Goal: Information Seeking & Learning: Learn about a topic

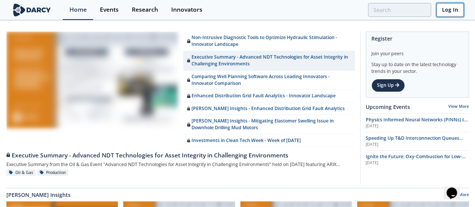
click at [451, 8] on link "Log In" at bounding box center [450, 10] width 27 height 14
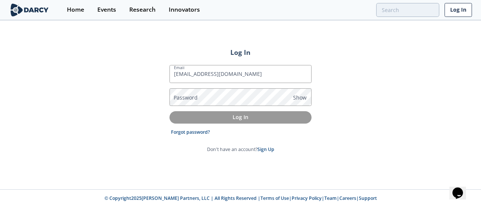
type input "[EMAIL_ADDRESS][DOMAIN_NAME]"
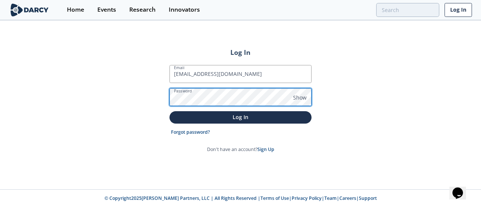
click at [170, 111] on button "Log In" at bounding box center [241, 117] width 142 height 12
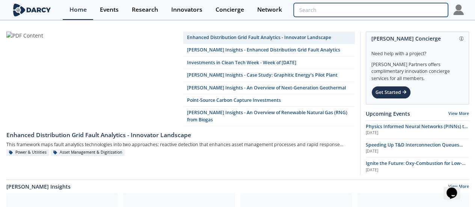
click at [407, 14] on input "search" at bounding box center [371, 10] width 154 height 14
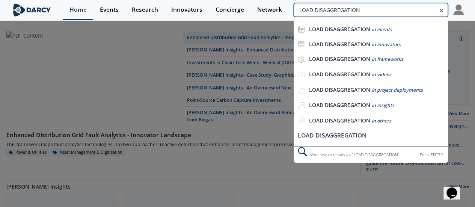
type input "LOAD DISAGGREGATION"
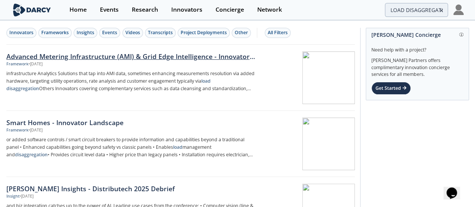
click at [39, 85] on strong "disaggregation" at bounding box center [22, 88] width 33 height 6
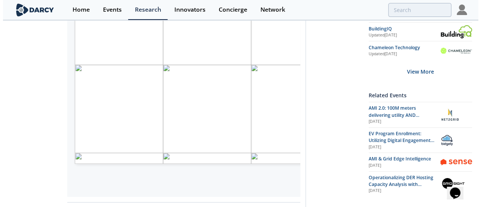
scroll to position [190, 0]
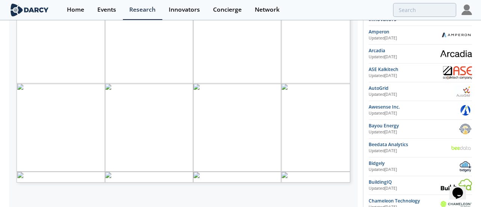
click at [231, 163] on div "Page 1" at bounding box center [184, 89] width 334 height 188
click at [255, 164] on div "Page 1" at bounding box center [184, 89] width 334 height 188
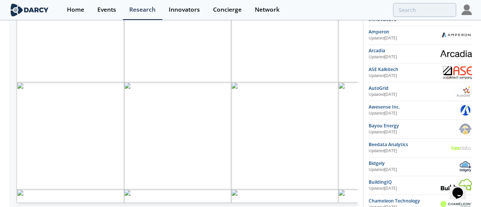
scroll to position [0, 52]
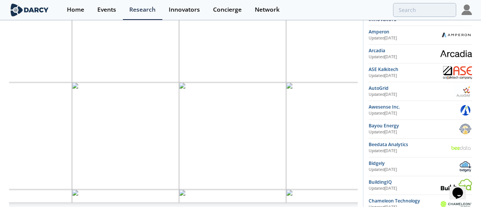
click at [257, 182] on div "Page 1" at bounding box center [167, 89] width 406 height 228
drag, startPoint x: 274, startPoint y: 182, endPoint x: 229, endPoint y: 182, distance: 45.5
click at [229, 182] on div "Page 1" at bounding box center [167, 89] width 406 height 228
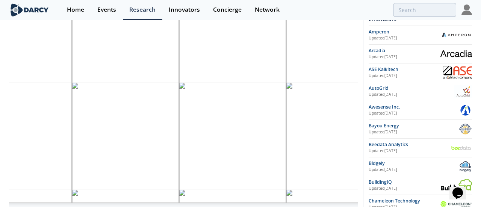
click at [229, 182] on span "See Smart Home Framework" at bounding box center [239, 181] width 69 height 4
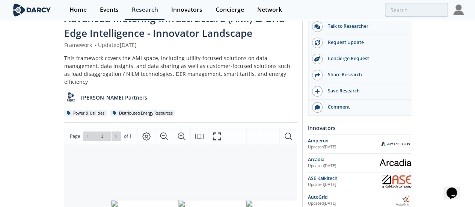
scroll to position [0, 0]
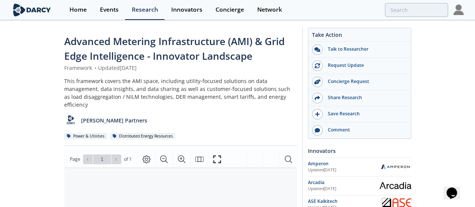
type input "LOAD DISAGGREGATION"
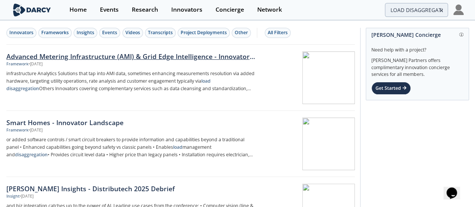
click at [69, 56] on div "Advanced Metering Infrastructure (AMI) & Grid Edge Intelligence - Innovator Lan…" at bounding box center [130, 56] width 249 height 10
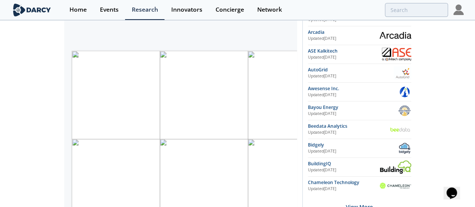
scroll to position [338, 0]
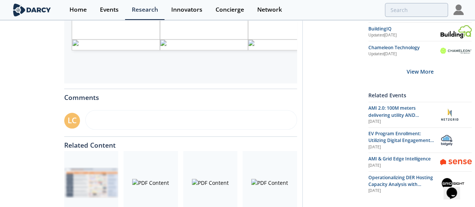
type input "LOAD DISAGGREGATION"
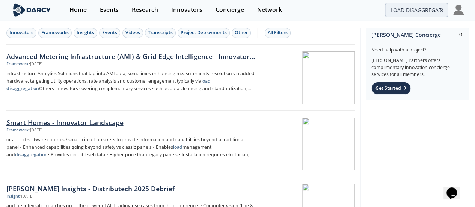
click at [106, 120] on div "Smart Homes - Innovator Landscape" at bounding box center [130, 123] width 249 height 10
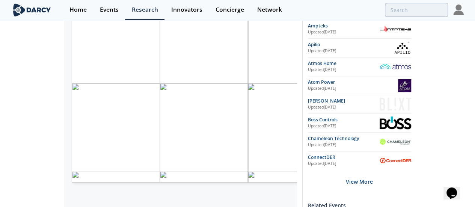
scroll to position [179, 0]
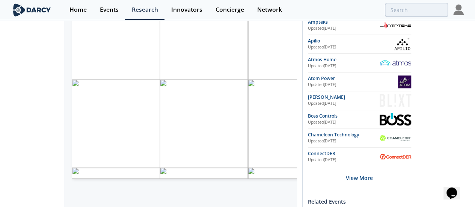
type input "LOAD DISAGGREGATION"
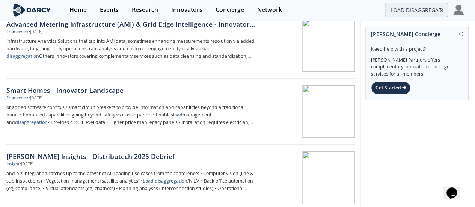
scroll to position [113, 0]
